Goal: Navigation & Orientation: Find specific page/section

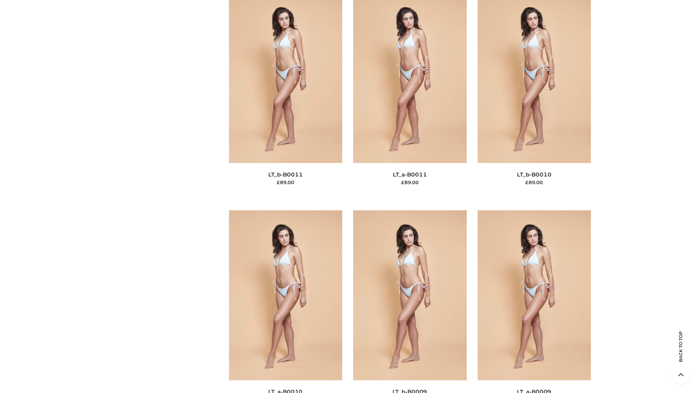
scroll to position [3271, 0]
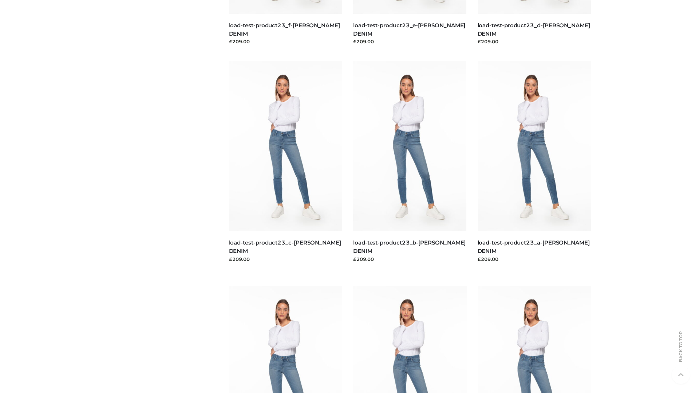
scroll to position [639, 0]
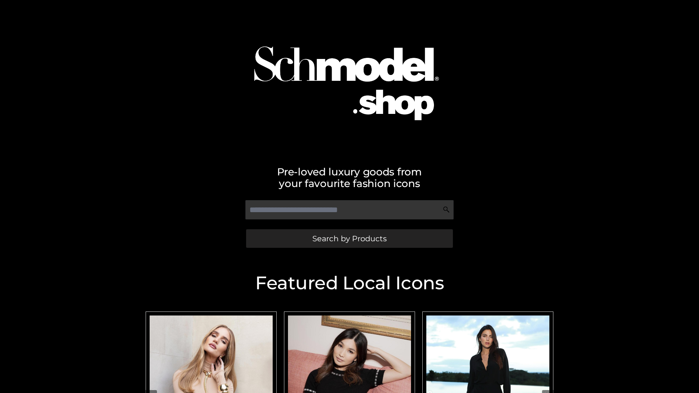
click at [349, 239] on span "Search by Products" at bounding box center [349, 239] width 74 height 8
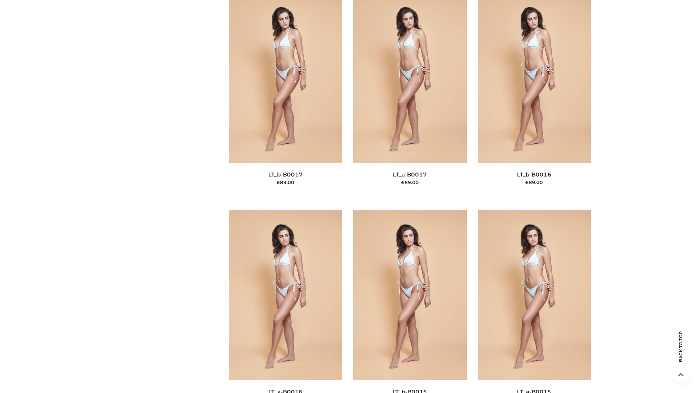
scroll to position [2394, 0]
